Goal: Transaction & Acquisition: Purchase product/service

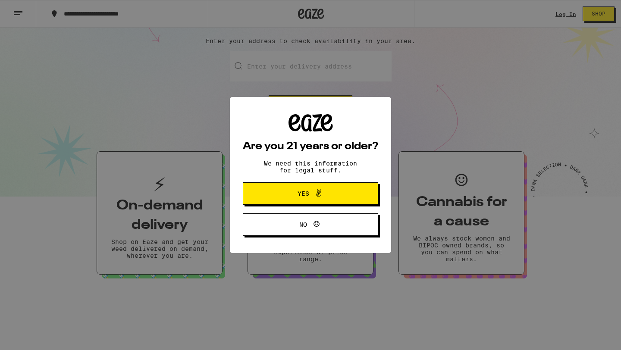
scroll to position [91, 0]
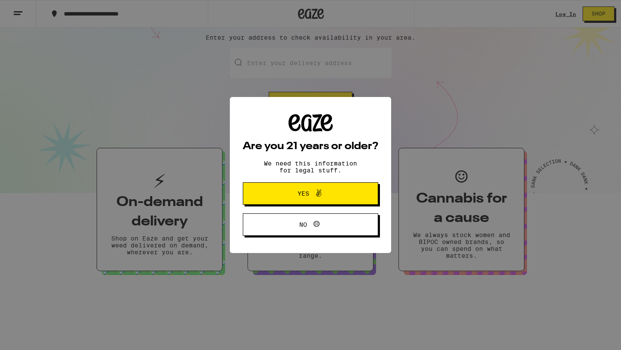
click at [301, 197] on span "Yes" at bounding box center [304, 194] width 12 height 6
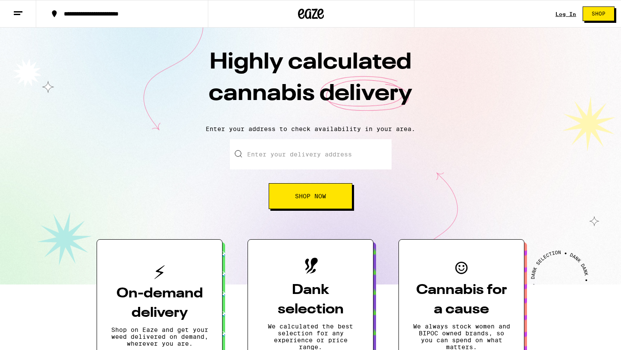
scroll to position [0, 0]
click at [28, 14] on button at bounding box center [18, 13] width 36 height 27
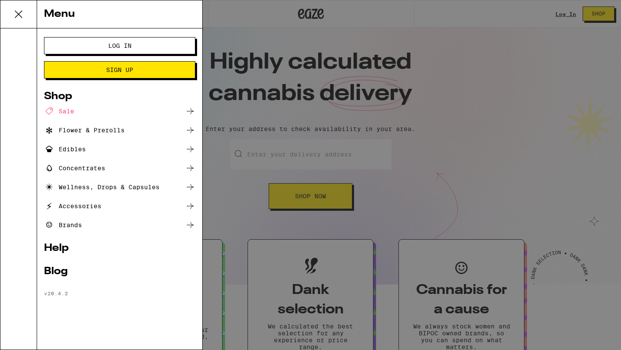
click at [97, 208] on div "Accessories" at bounding box center [72, 206] width 57 height 10
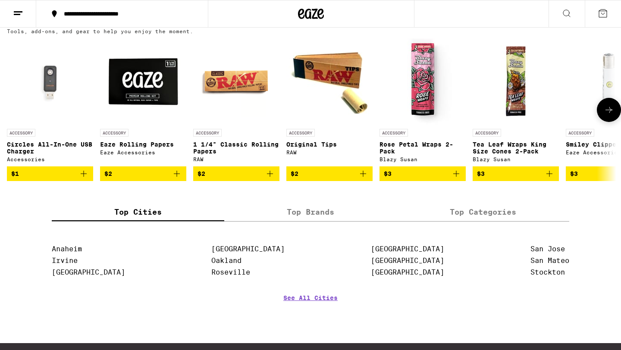
scroll to position [103, 0]
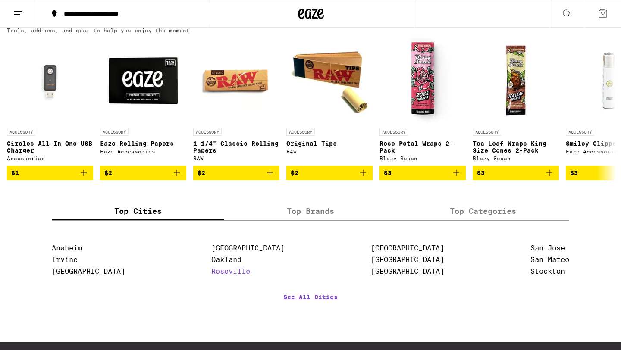
click at [224, 276] on link "Roseville" at bounding box center [230, 272] width 39 height 8
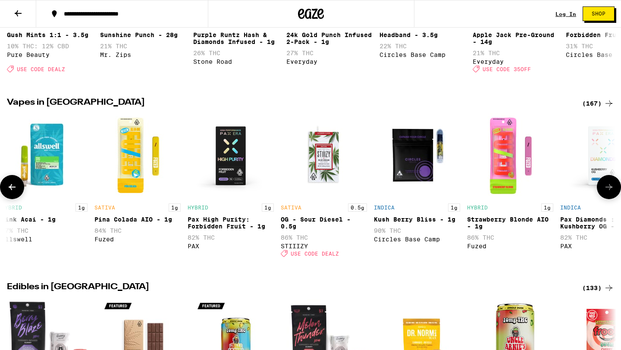
scroll to position [0, 752]
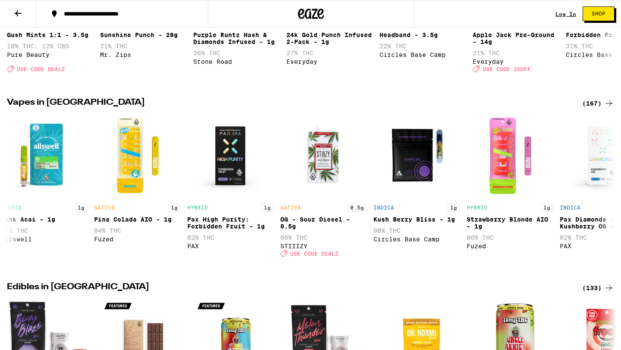
click at [599, 108] on div "(167)" at bounding box center [599, 103] width 32 height 10
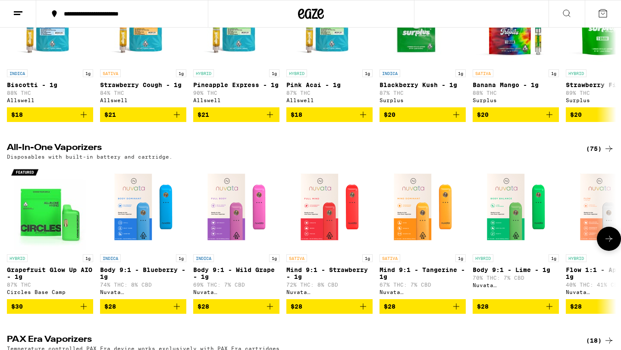
scroll to position [353, 0]
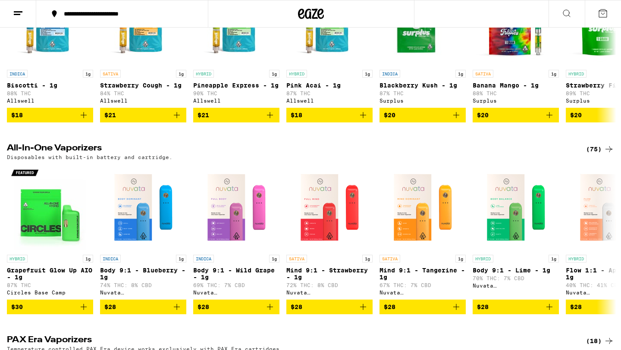
click at [606, 155] on icon at bounding box center [609, 149] width 10 height 10
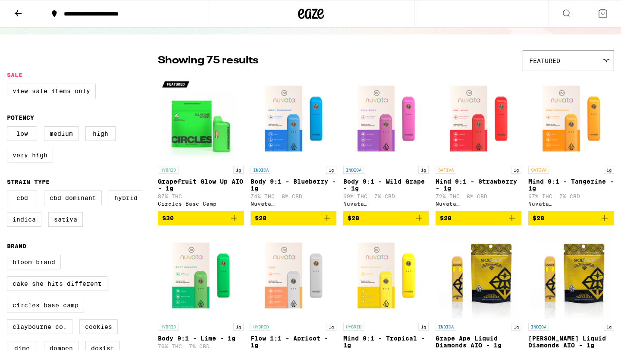
scroll to position [44, 0]
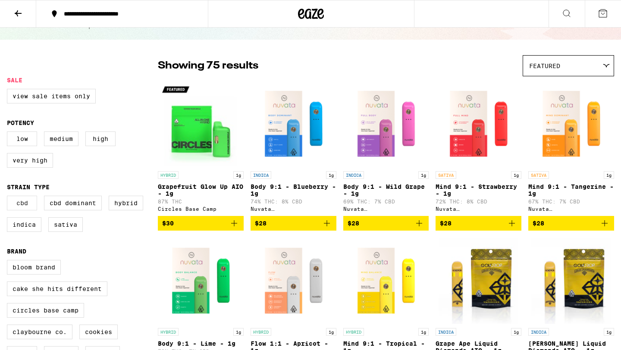
click at [24, 211] on label "CBD" at bounding box center [22, 203] width 30 height 15
click at [9, 198] on input "CBD" at bounding box center [9, 197] width 0 height 0
checkbox input "true"
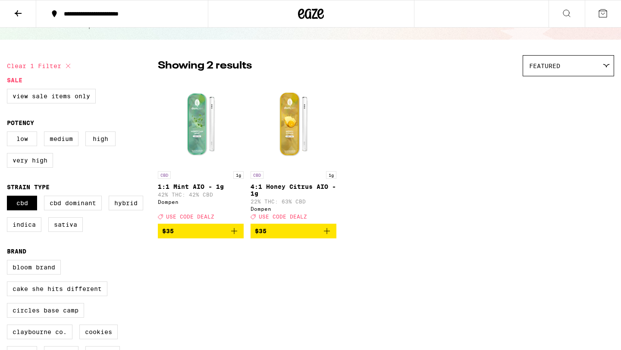
click at [194, 136] on img "Open page for 1:1 Mint AIO - 1g from Dompen" at bounding box center [201, 124] width 86 height 86
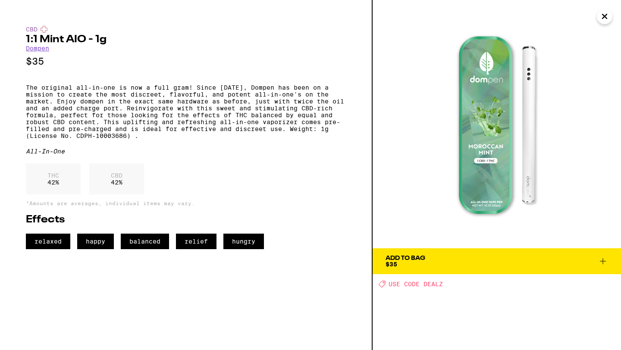
click at [602, 263] on icon at bounding box center [603, 261] width 10 height 10
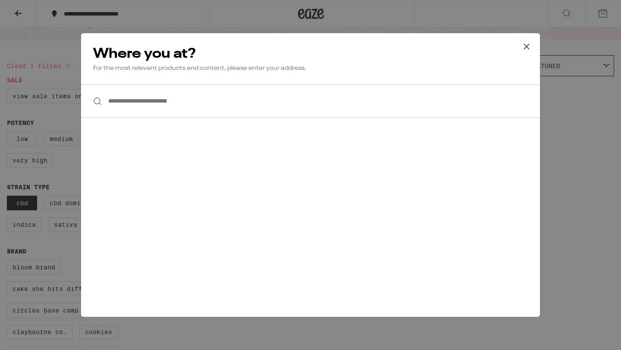
click at [233, 104] on input "**********" at bounding box center [310, 101] width 459 height 33
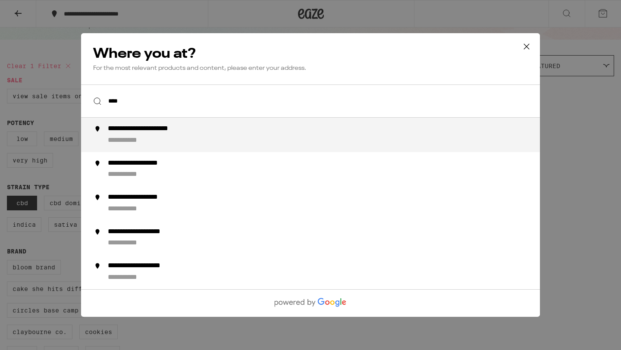
click at [231, 129] on div "**********" at bounding box center [328, 135] width 440 height 21
type input "**********"
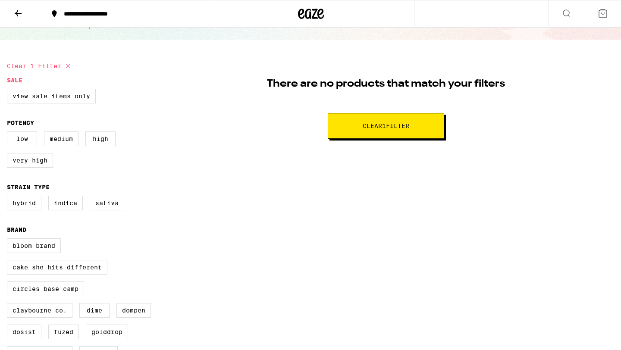
click at [67, 65] on icon at bounding box center [68, 66] width 10 height 10
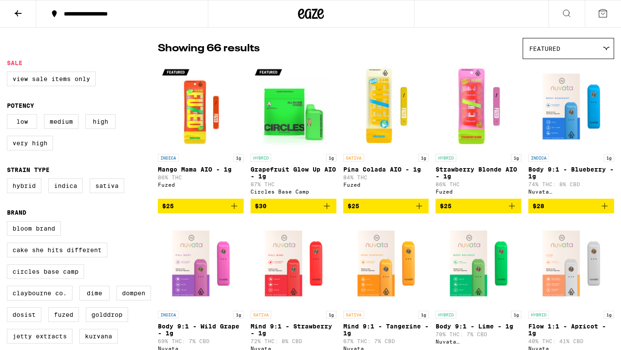
scroll to position [64, 0]
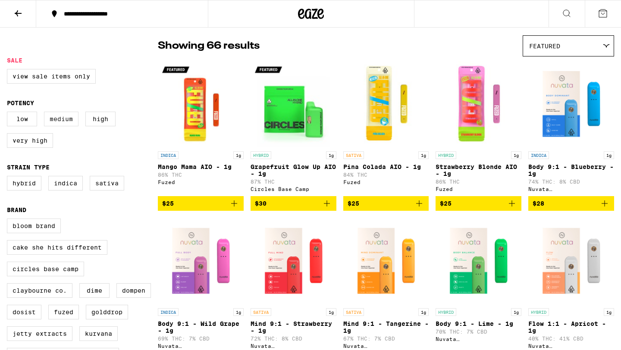
click at [72, 122] on label "Medium" at bounding box center [61, 119] width 35 height 15
click at [9, 114] on input "Medium" at bounding box center [9, 113] width 0 height 0
checkbox input "true"
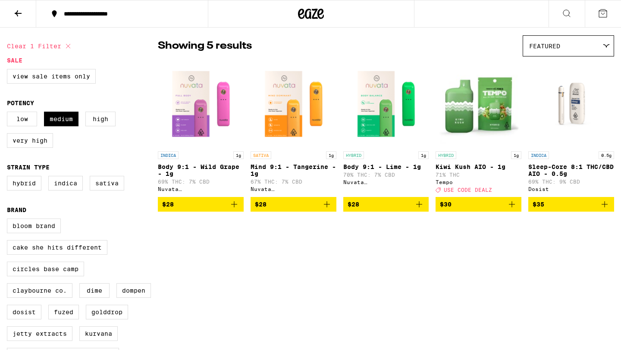
click at [557, 132] on img "Open page for Sleep-Core 8:1 THC/CBD AIO - 0.5g from Dosist" at bounding box center [572, 104] width 86 height 86
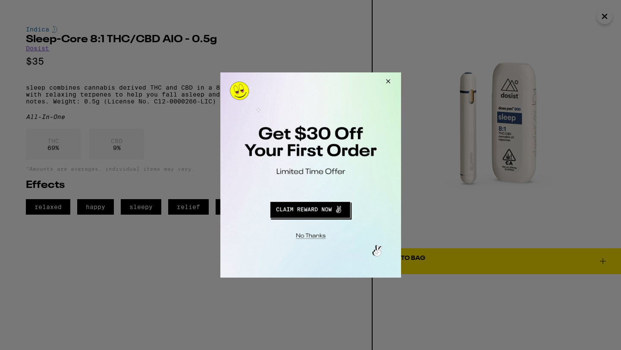
click at [387, 82] on button "Close Modal" at bounding box center [386, 83] width 23 height 21
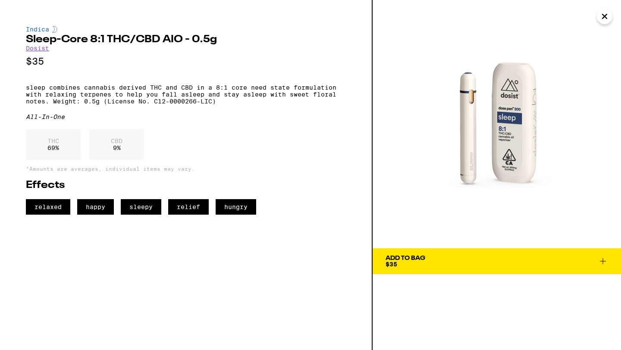
click at [419, 261] on div "Add To Bag" at bounding box center [406, 258] width 40 height 6
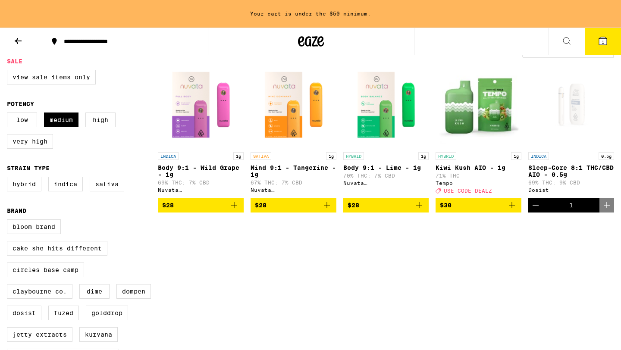
scroll to position [91, 0]
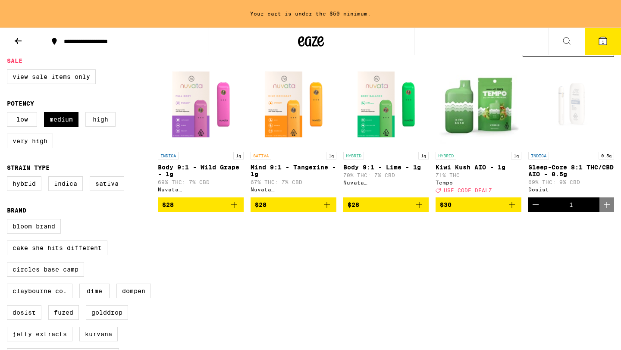
click at [97, 126] on label "High" at bounding box center [100, 119] width 30 height 15
click at [9, 114] on input "High" at bounding box center [9, 114] width 0 height 0
checkbox input "true"
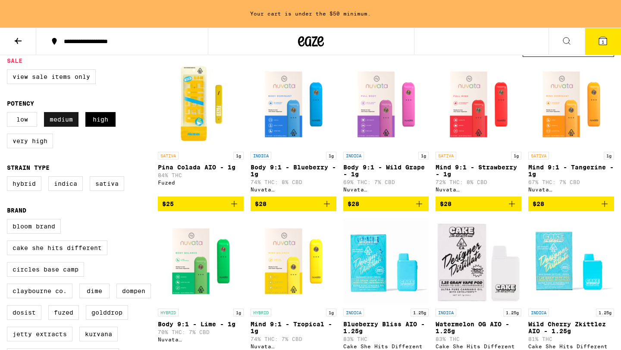
click at [58, 123] on label "Medium" at bounding box center [61, 119] width 35 height 15
click at [9, 114] on input "Medium" at bounding box center [9, 114] width 0 height 0
checkbox input "false"
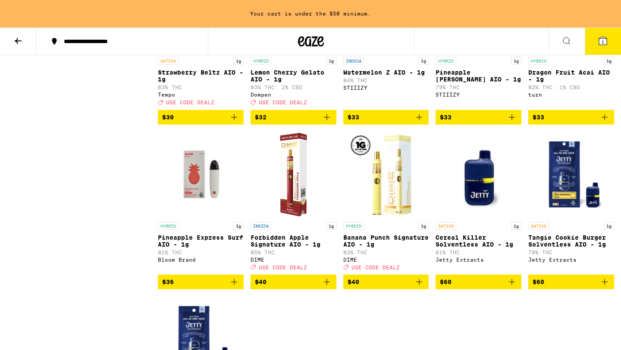
scroll to position [660, 0]
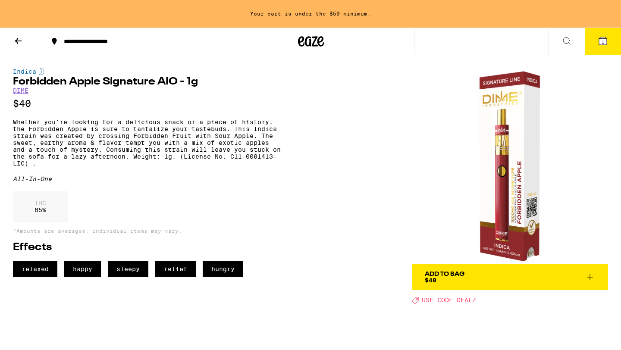
click at [449, 282] on div "Add To Bag $40" at bounding box center [445, 277] width 40 height 12
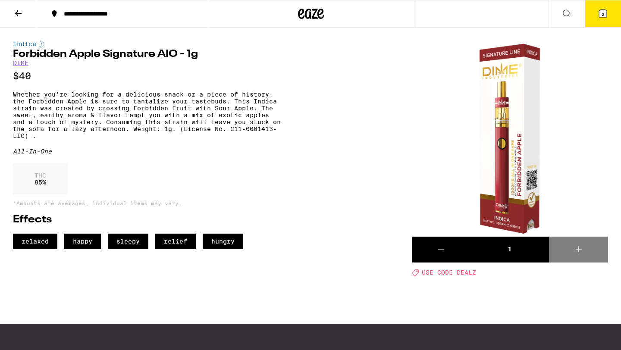
click at [92, 15] on div "**********" at bounding box center [128, 14] width 136 height 6
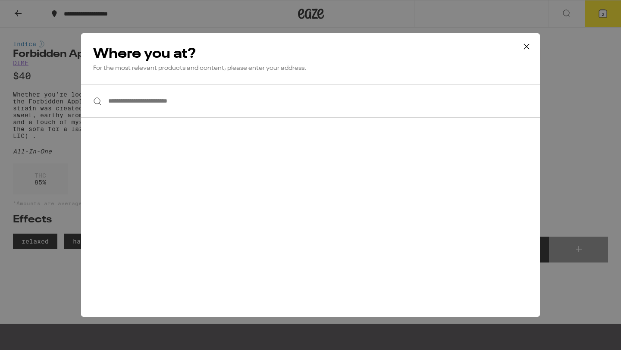
click at [178, 106] on input "**********" at bounding box center [310, 101] width 459 height 33
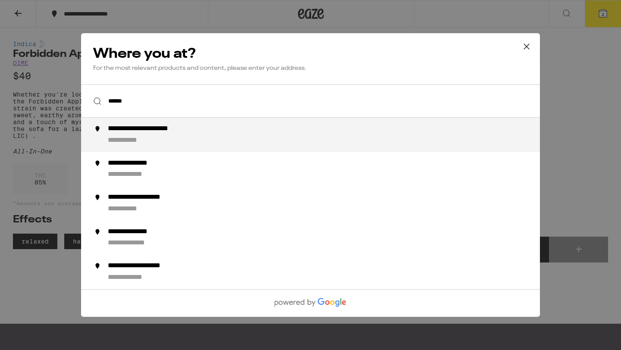
click at [169, 136] on div "**********" at bounding box center [328, 135] width 440 height 21
type input "**********"
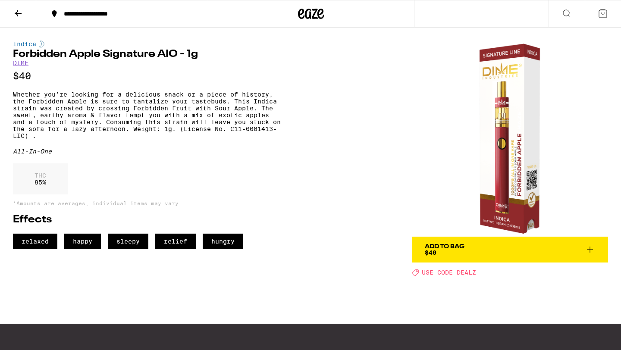
click at [21, 15] on icon at bounding box center [18, 13] width 10 height 10
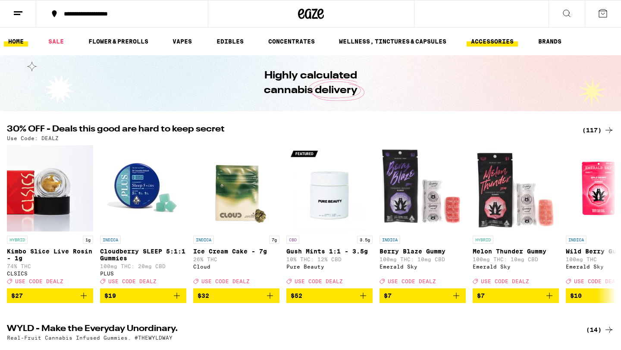
click at [497, 41] on link "ACCESSORIES" at bounding box center [492, 41] width 51 height 10
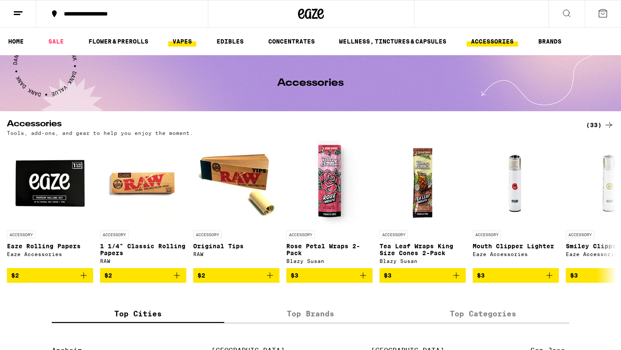
click at [185, 41] on link "VAPES" at bounding box center [182, 41] width 28 height 10
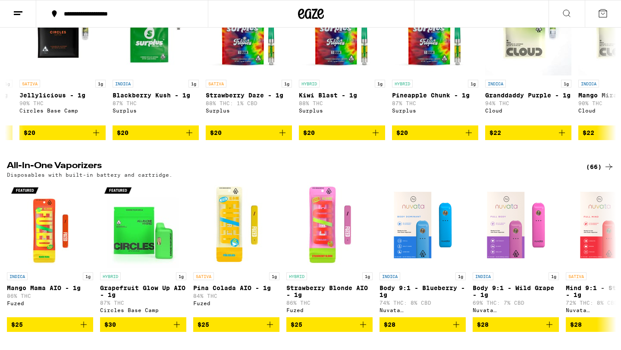
scroll to position [155, 0]
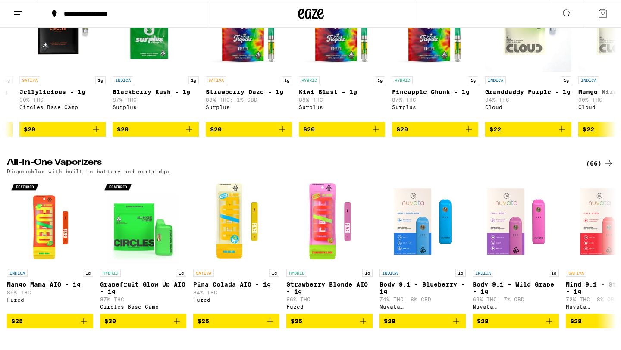
click at [602, 169] on div "(66)" at bounding box center [601, 163] width 28 height 10
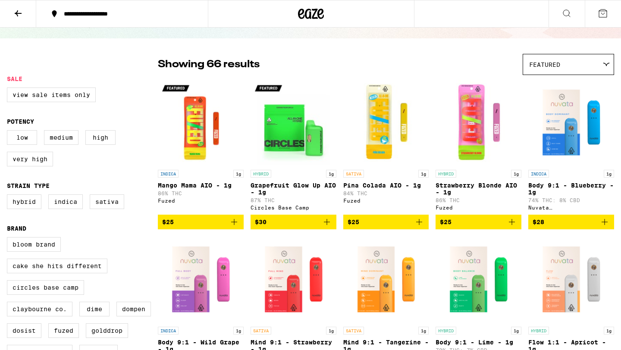
scroll to position [48, 0]
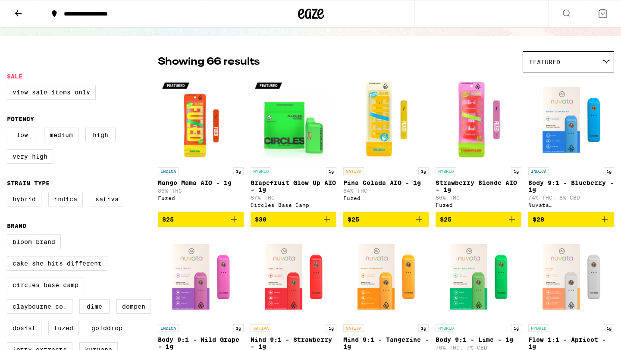
click at [71, 205] on label "Indica" at bounding box center [65, 199] width 35 height 15
click at [9, 194] on input "Indica" at bounding box center [9, 193] width 0 height 0
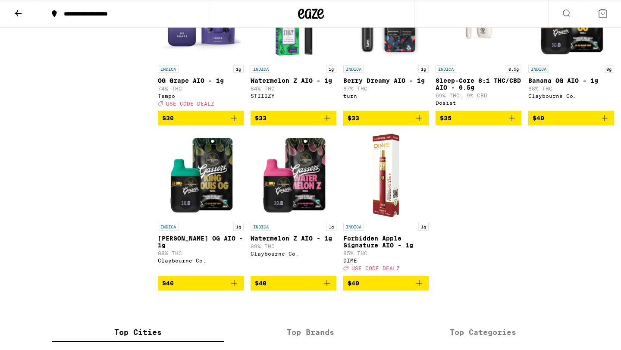
scroll to position [477, 0]
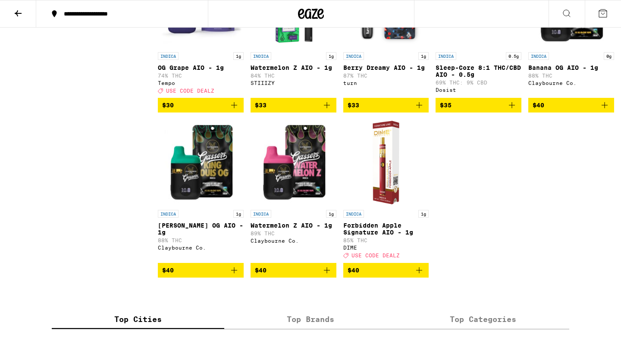
click at [420, 274] on icon "Add to bag" at bounding box center [419, 271] width 6 height 6
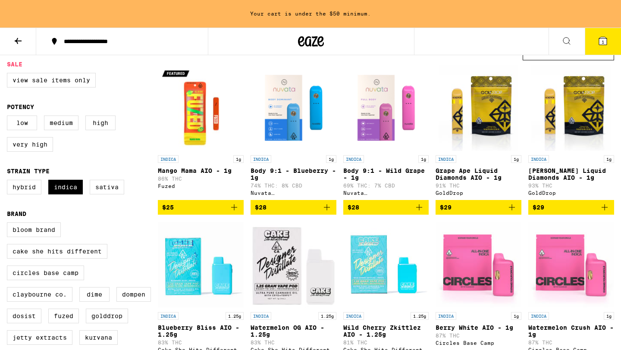
scroll to position [74, 0]
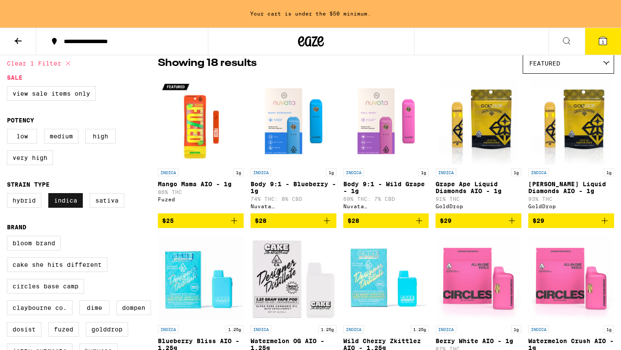
click at [73, 208] on label "Indica" at bounding box center [65, 200] width 35 height 15
click at [9, 195] on input "Indica" at bounding box center [9, 195] width 0 height 0
checkbox input "false"
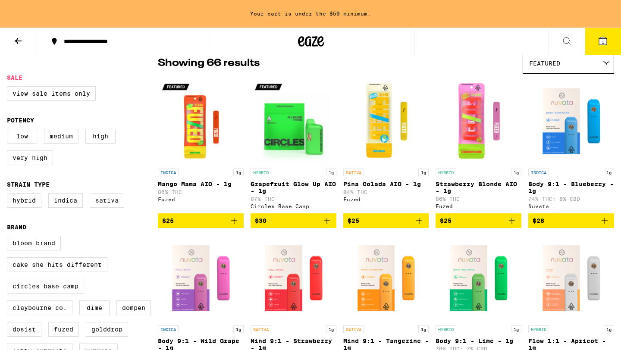
click at [100, 208] on label "Sativa" at bounding box center [107, 200] width 35 height 15
click at [9, 195] on input "Sativa" at bounding box center [9, 195] width 0 height 0
checkbox input "true"
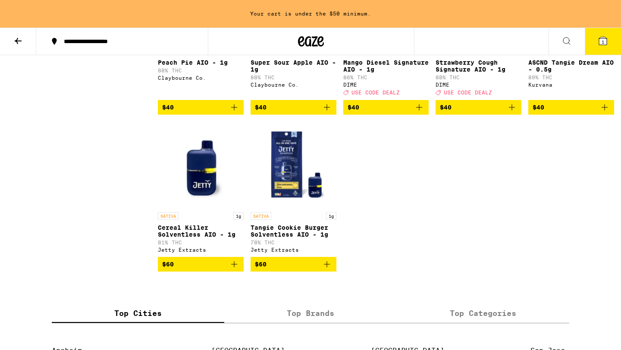
scroll to position [677, 0]
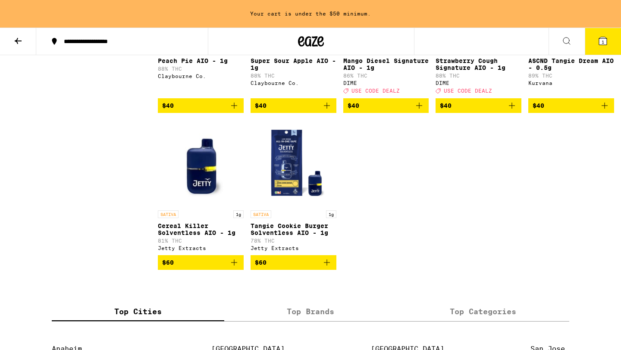
click at [201, 206] on img "Open page for Cereal Killer Solventless AIO - 1g from Jetty Extracts" at bounding box center [201, 163] width 86 height 86
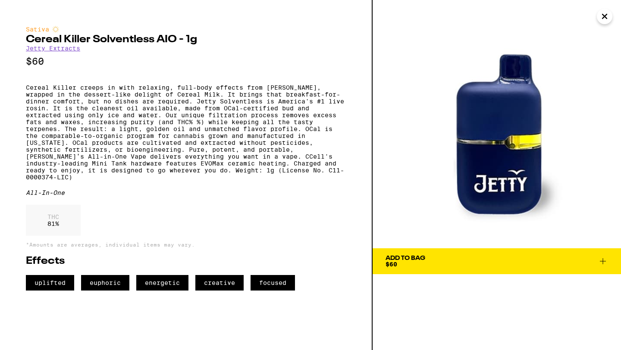
click at [608, 260] on icon at bounding box center [603, 261] width 10 height 10
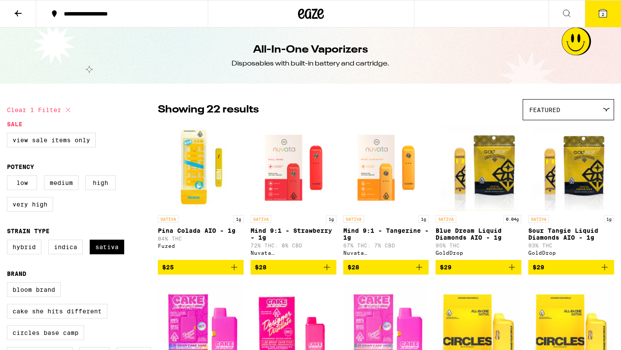
click at [599, 14] on icon at bounding box center [603, 13] width 8 height 8
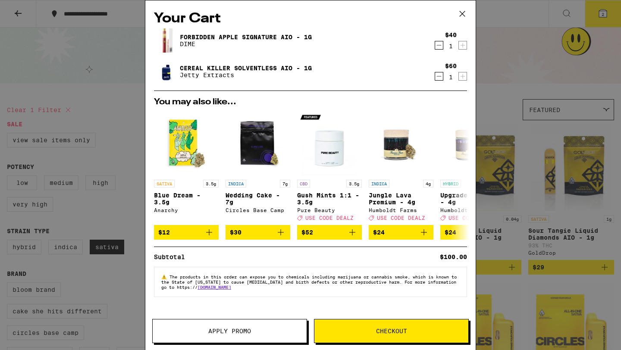
click at [237, 328] on span "Apply Promo" at bounding box center [229, 331] width 43 height 6
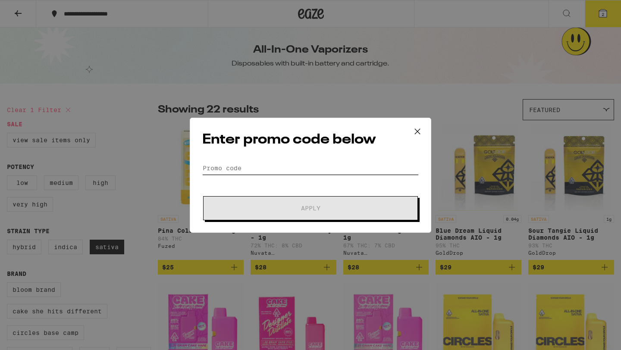
click at [257, 173] on input "Promo Code" at bounding box center [310, 168] width 217 height 13
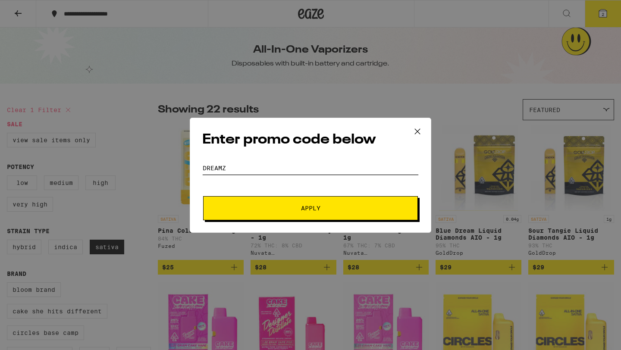
type input "DREAMZ"
click at [203, 196] on button "Apply" at bounding box center [310, 208] width 215 height 24
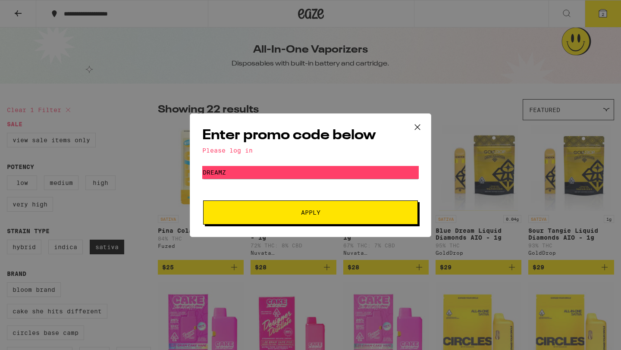
click at [369, 210] on span "Apply" at bounding box center [310, 213] width 155 height 6
click at [416, 124] on icon at bounding box center [417, 127] width 13 height 13
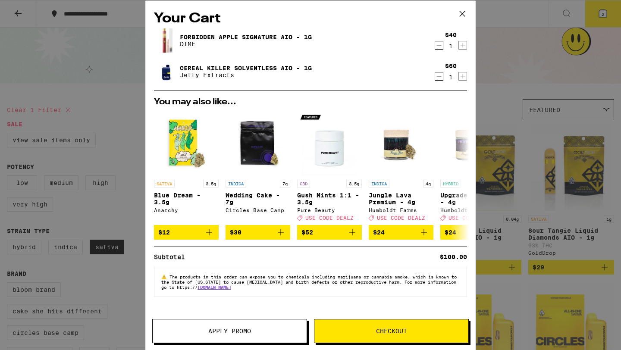
click at [463, 14] on icon at bounding box center [462, 13] width 13 height 13
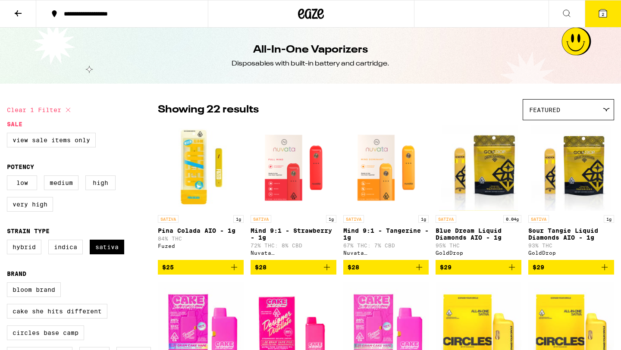
click at [19, 24] on button at bounding box center [18, 13] width 36 height 27
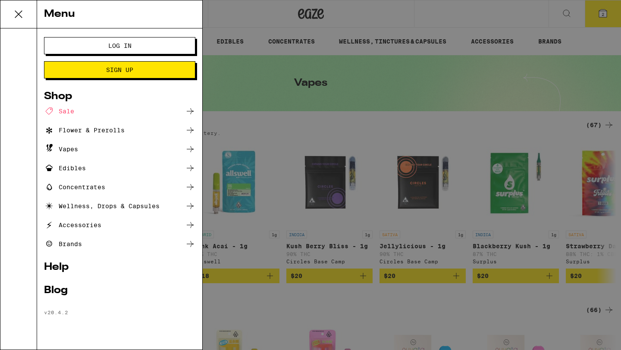
click at [88, 205] on div "Wellness, Drops & Capsules" at bounding box center [102, 206] width 116 height 10
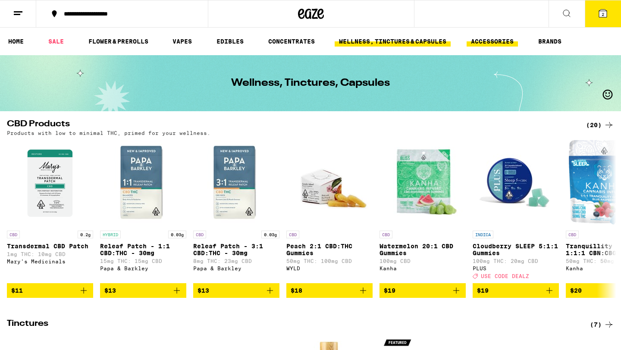
click at [483, 41] on link "ACCESSORIES" at bounding box center [492, 41] width 51 height 10
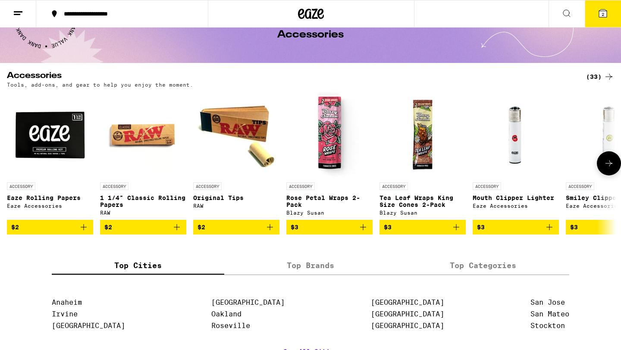
scroll to position [46, 0]
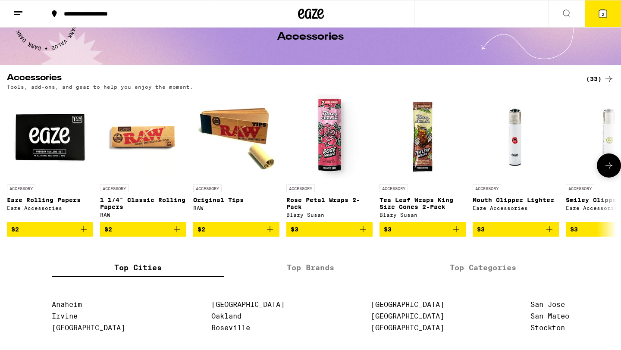
click at [611, 169] on icon at bounding box center [609, 166] width 10 height 10
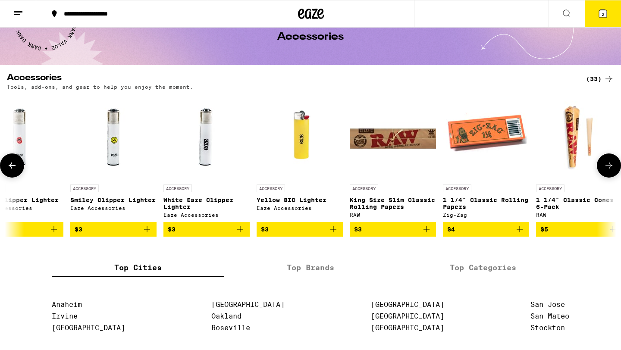
scroll to position [0, 514]
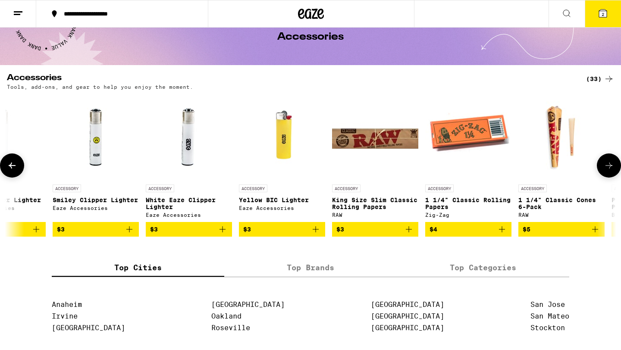
click at [611, 169] on icon at bounding box center [609, 166] width 10 height 10
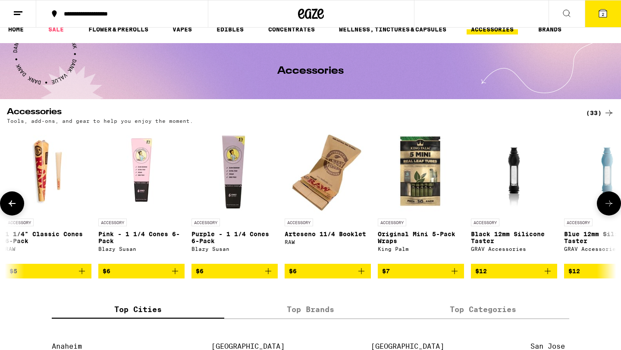
scroll to position [0, 0]
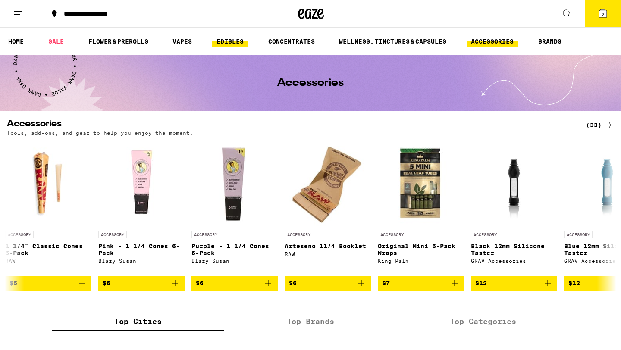
click at [230, 43] on link "EDIBLES" at bounding box center [230, 41] width 36 height 10
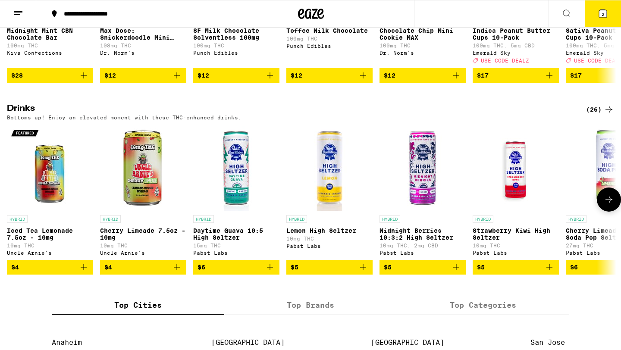
scroll to position [412, 0]
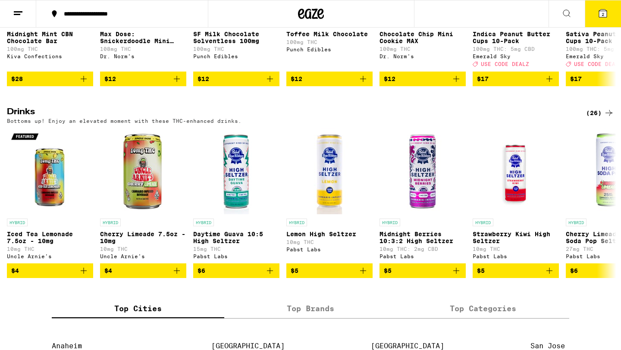
click at [598, 118] on div "(26)" at bounding box center [601, 113] width 28 height 10
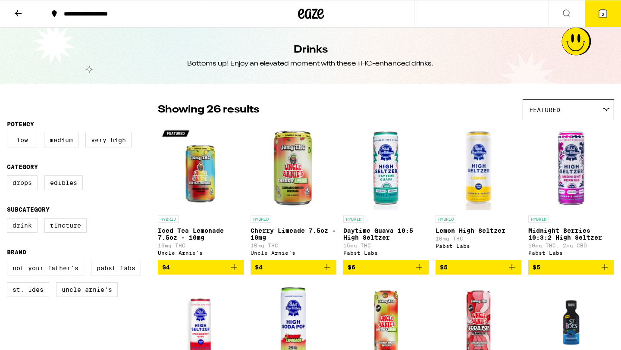
click at [18, 230] on label "Drink" at bounding box center [22, 225] width 31 height 15
click at [9, 220] on input "Drink" at bounding box center [9, 220] width 0 height 0
checkbox input "true"
click at [69, 144] on label "Medium" at bounding box center [61, 140] width 35 height 15
click at [9, 135] on input "Medium" at bounding box center [9, 134] width 0 height 0
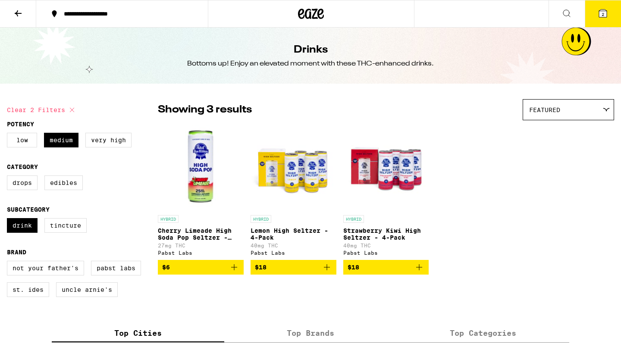
click at [30, 107] on button "Clear 2 filters" at bounding box center [42, 110] width 70 height 22
checkbox input "false"
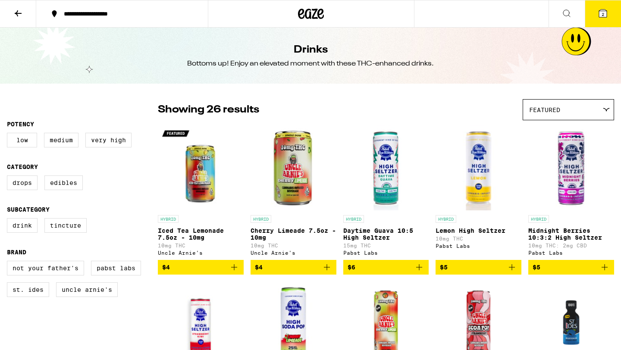
click at [14, 9] on icon at bounding box center [18, 13] width 10 height 10
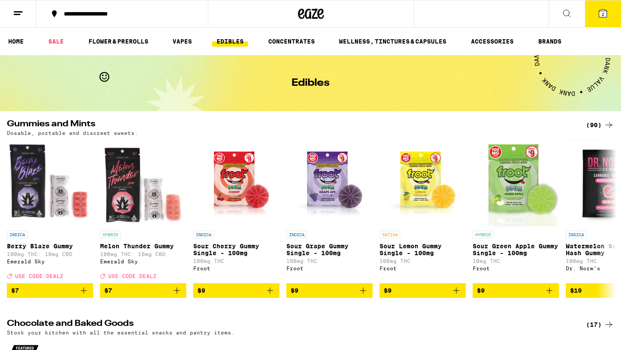
click at [596, 126] on div "(90)" at bounding box center [601, 125] width 28 height 10
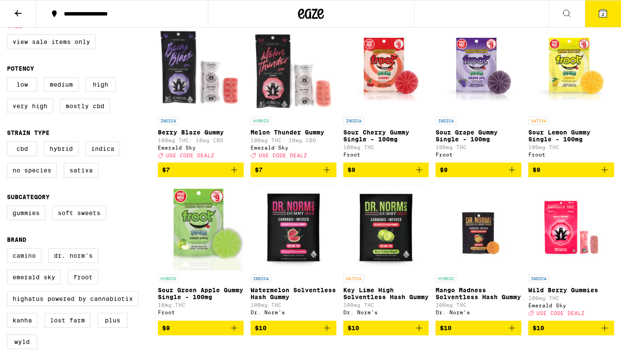
scroll to position [99, 0]
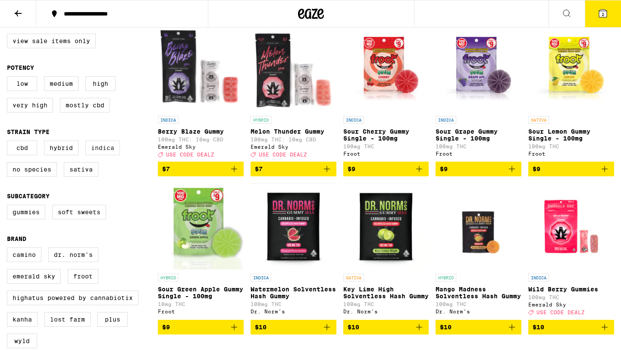
click at [101, 153] on label "Indica" at bounding box center [102, 148] width 35 height 15
click at [9, 142] on input "Indica" at bounding box center [9, 142] width 0 height 0
checkbox input "true"
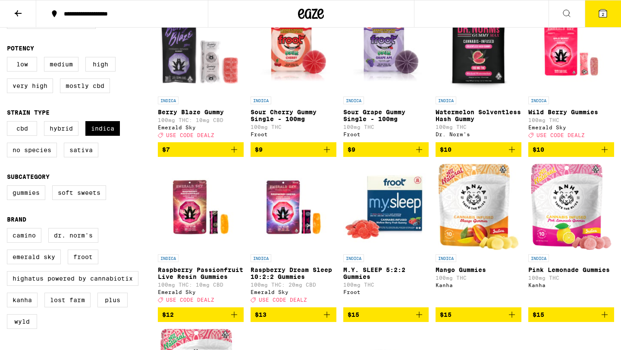
scroll to position [112, 0]
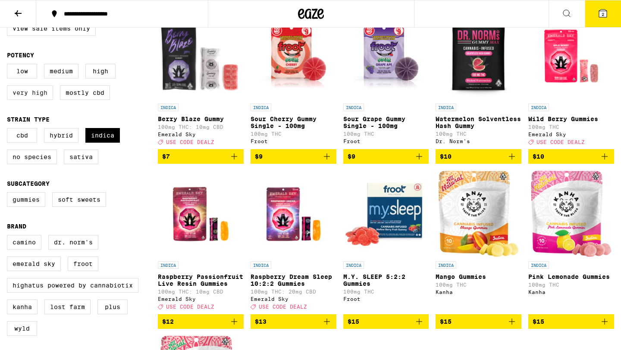
click at [44, 94] on label "Very High" at bounding box center [30, 92] width 46 height 15
click at [9, 66] on input "Very High" at bounding box center [9, 65] width 0 height 0
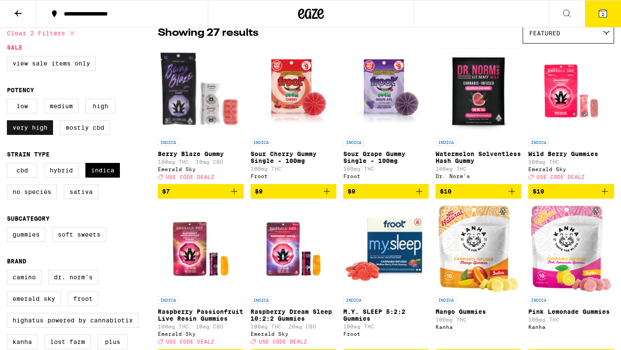
scroll to position [79, 0]
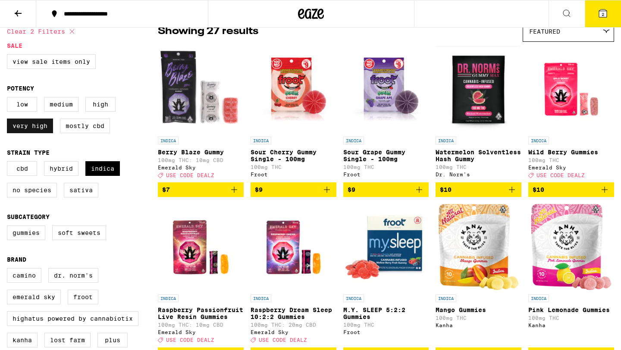
click at [35, 127] on label "Very High" at bounding box center [30, 126] width 46 height 15
click at [9, 99] on input "Very High" at bounding box center [9, 98] width 0 height 0
checkbox input "false"
click at [104, 105] on label "High" at bounding box center [100, 104] width 30 height 15
click at [9, 99] on input "High" at bounding box center [9, 98] width 0 height 0
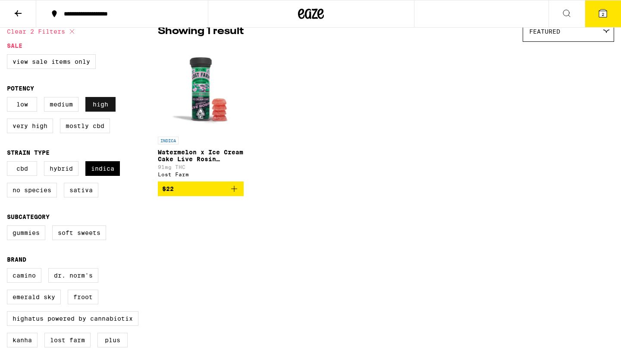
click at [104, 105] on label "High" at bounding box center [100, 104] width 30 height 15
click at [9, 99] on input "High" at bounding box center [9, 98] width 0 height 0
checkbox input "false"
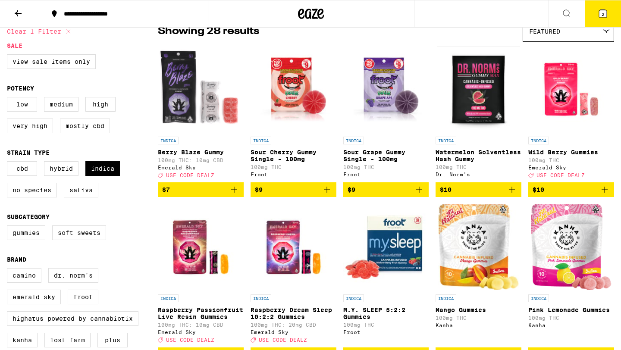
click at [27, 107] on label "Low" at bounding box center [22, 104] width 30 height 15
click at [9, 99] on input "Low" at bounding box center [9, 98] width 0 height 0
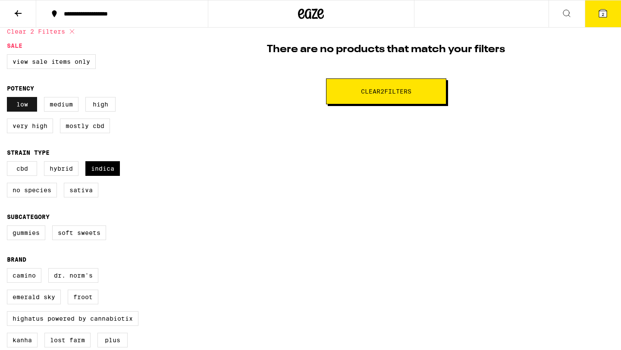
click at [27, 107] on label "Low" at bounding box center [22, 104] width 30 height 15
click at [9, 99] on input "Low" at bounding box center [9, 98] width 0 height 0
checkbox input "false"
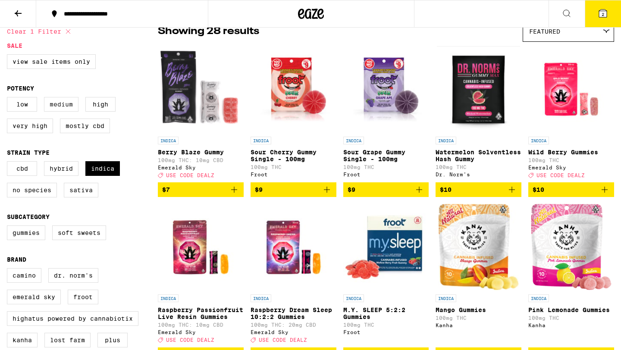
click at [54, 107] on label "Medium" at bounding box center [61, 104] width 35 height 15
click at [9, 99] on input "Medium" at bounding box center [9, 98] width 0 height 0
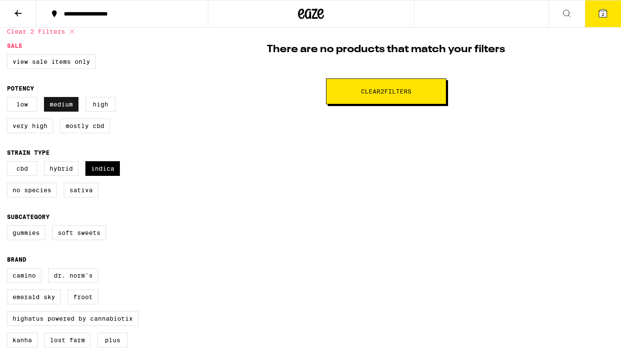
click at [54, 107] on label "Medium" at bounding box center [61, 104] width 35 height 15
click at [9, 99] on input "Medium" at bounding box center [9, 98] width 0 height 0
checkbox input "false"
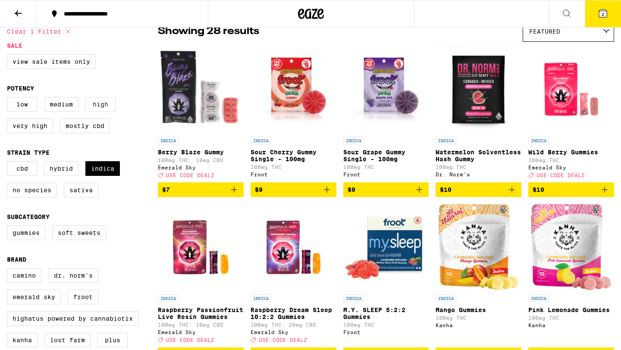
click at [98, 112] on label "High" at bounding box center [100, 104] width 30 height 15
click at [9, 99] on input "High" at bounding box center [9, 98] width 0 height 0
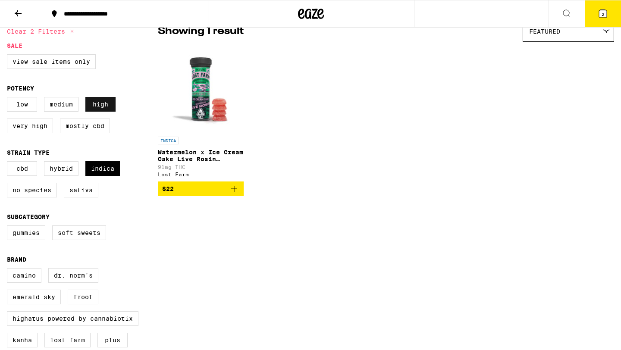
click at [98, 112] on label "High" at bounding box center [100, 104] width 30 height 15
click at [9, 99] on input "High" at bounding box center [9, 98] width 0 height 0
checkbox input "false"
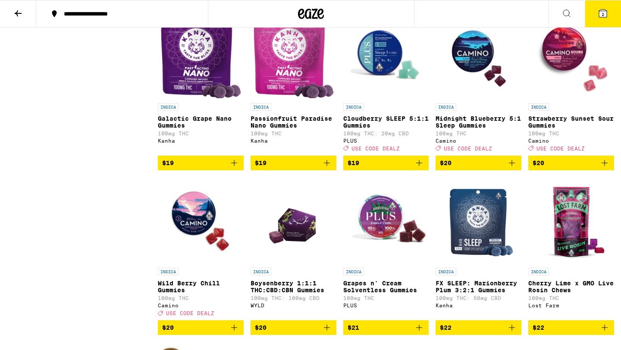
scroll to position [580, 0]
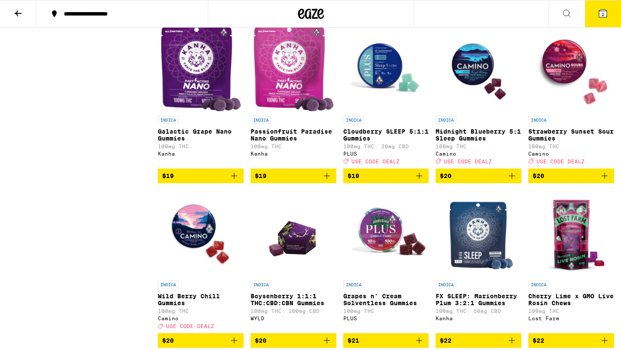
click at [378, 86] on img "Open page for Cloudberry SLEEP 5:1:1 Gummies from PLUS" at bounding box center [387, 68] width 86 height 86
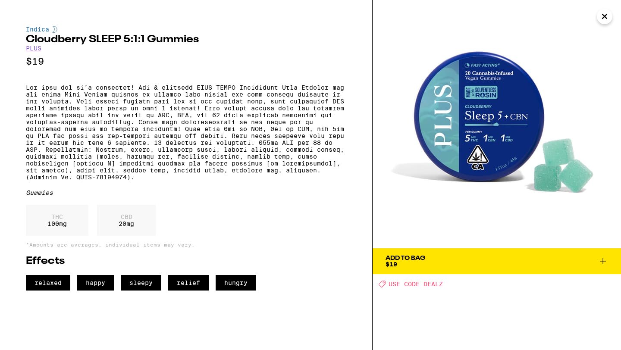
click at [606, 13] on icon "Close" at bounding box center [605, 16] width 10 height 13
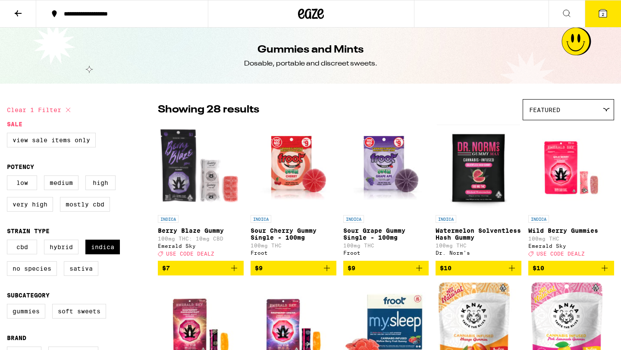
click at [607, 13] on icon at bounding box center [603, 13] width 10 height 10
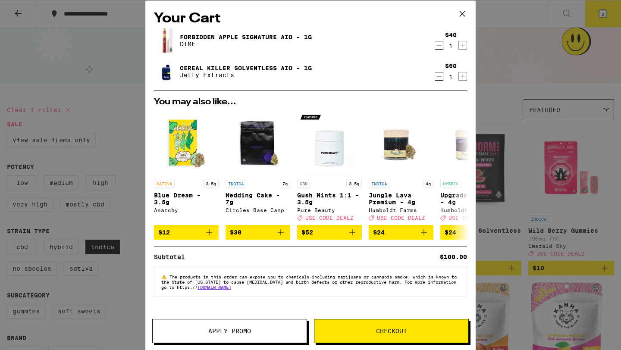
click at [356, 325] on button "Checkout" at bounding box center [391, 331] width 155 height 24
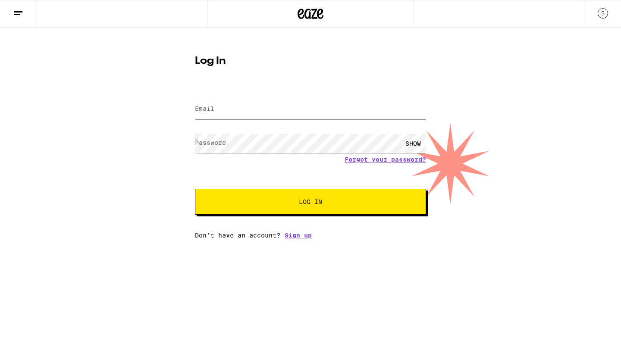
type input "[EMAIL_ADDRESS][DOMAIN_NAME]"
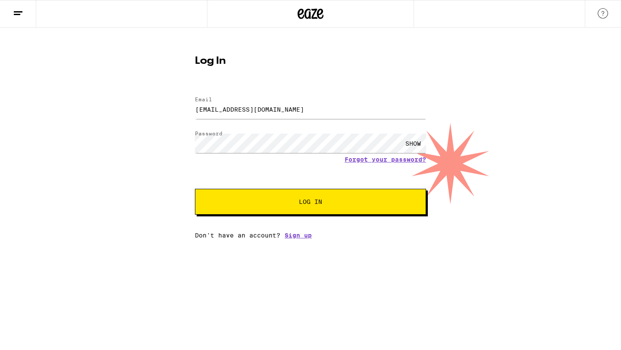
click at [276, 194] on button "Log In" at bounding box center [310, 202] width 231 height 26
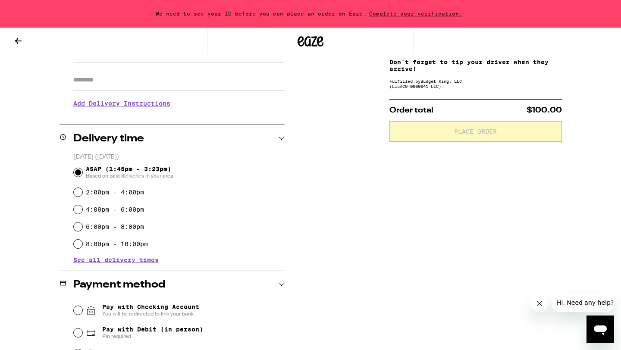
scroll to position [145, 0]
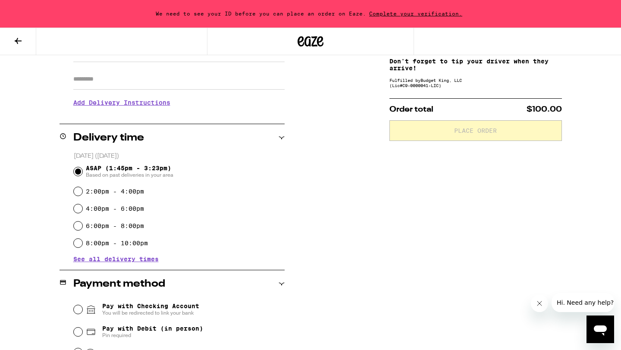
click at [146, 260] on span "See all delivery times" at bounding box center [115, 259] width 85 height 6
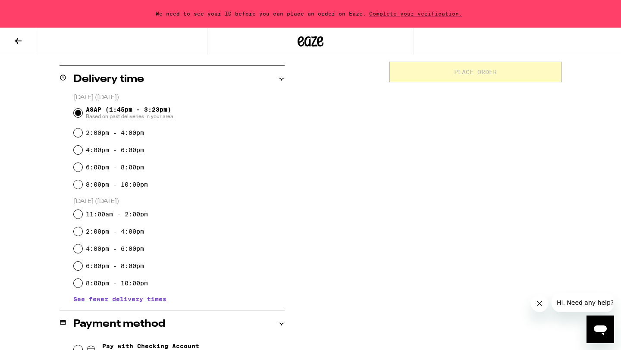
scroll to position [212, 0]
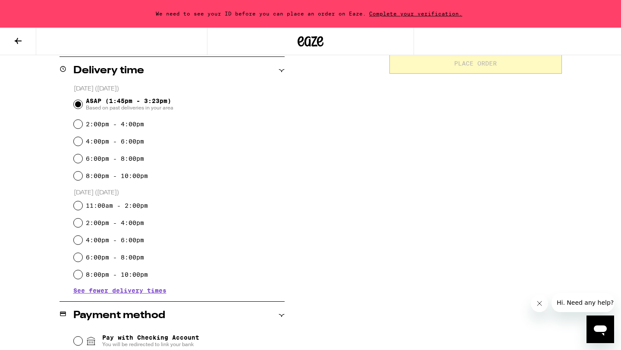
click at [111, 179] on label "8:00pm - 10:00pm" at bounding box center [117, 176] width 62 height 7
click at [82, 179] on input "8:00pm - 10:00pm" at bounding box center [78, 176] width 9 height 9
radio input "true"
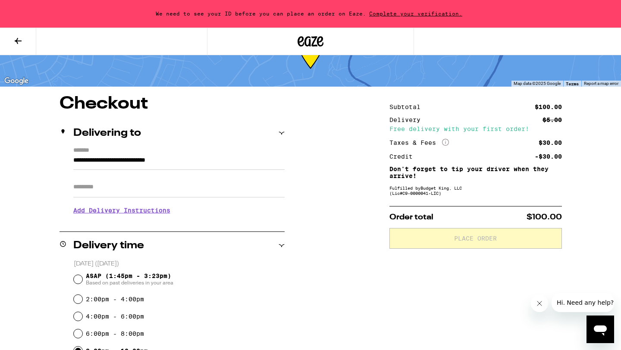
scroll to position [39, 0]
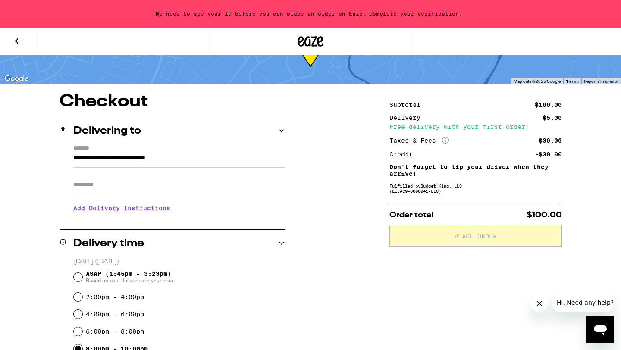
click at [198, 208] on h3 "Add Delivery Instructions" at bounding box center [178, 209] width 211 height 20
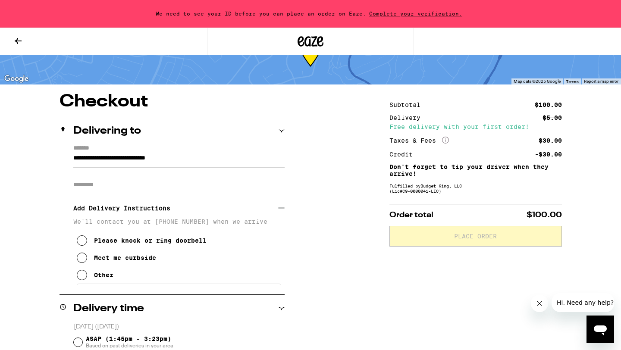
click at [140, 262] on div "Meet me curbside" at bounding box center [125, 258] width 62 height 7
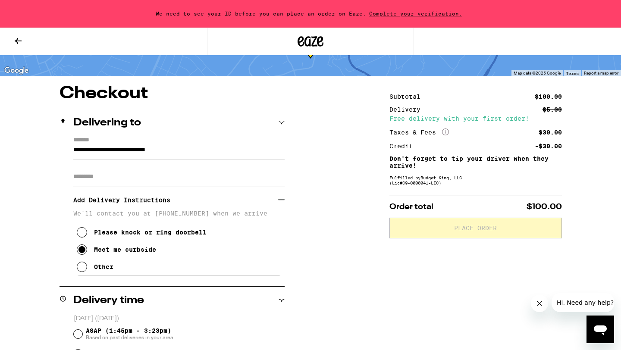
scroll to position [0, 0]
